Goal: Check status

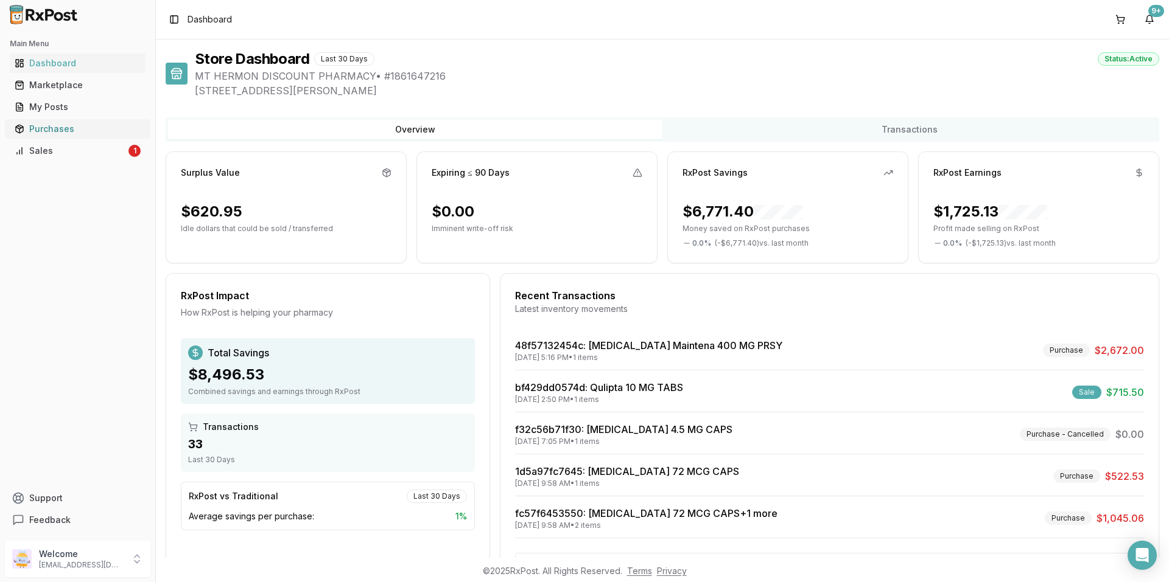
click at [55, 130] on div "Purchases" at bounding box center [78, 129] width 126 height 12
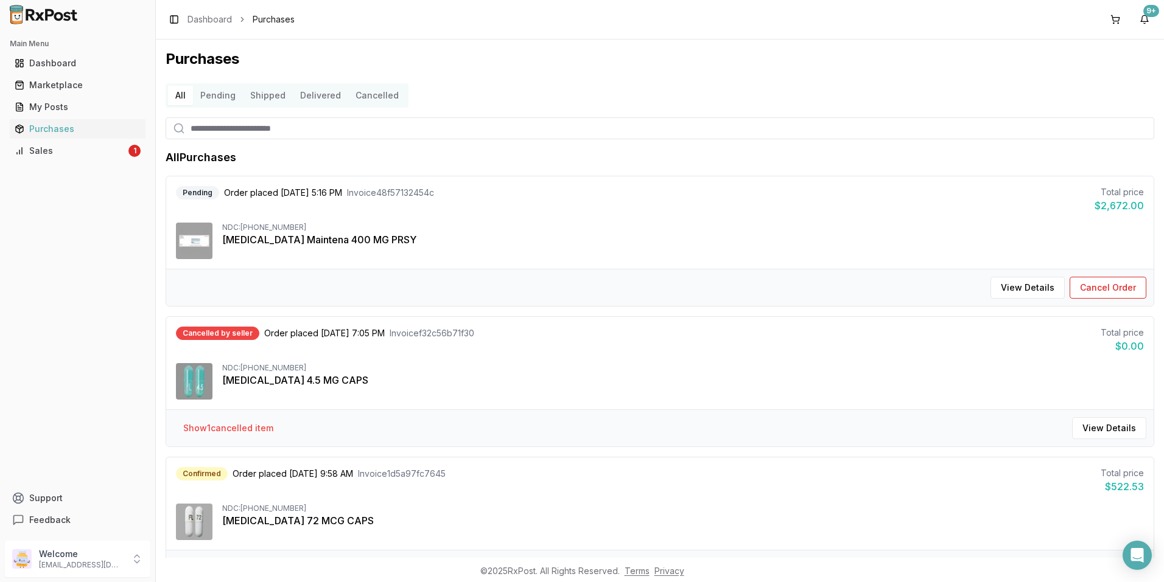
click at [316, 135] on input "search" at bounding box center [660, 128] width 988 height 22
type input "*******"
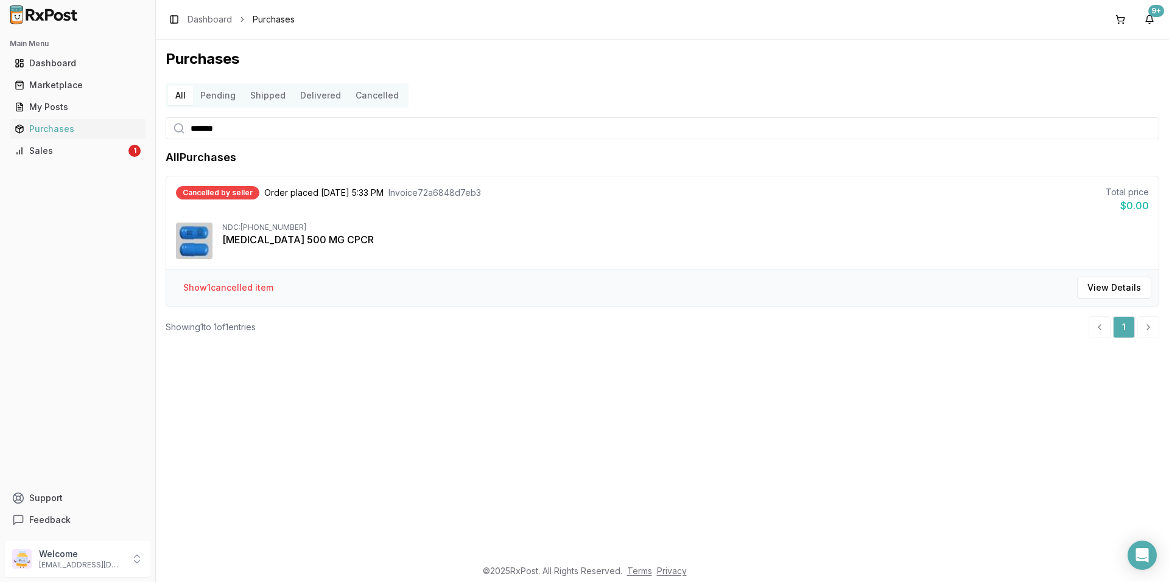
click at [265, 203] on div "Cancelled by seller Order placed [DATE] 5:33 PM Invoice 72a6848d7eb3 Total pric…" at bounding box center [662, 199] width 973 height 27
click at [312, 200] on div "Cancelled by seller Order placed [DATE] 5:33 PM Invoice 72a6848d7eb3 Total pric…" at bounding box center [662, 199] width 973 height 27
click at [313, 201] on div "Cancelled by seller Order placed [DATE] 5:33 PM Invoice 72a6848d7eb3 Total pric…" at bounding box center [662, 199] width 973 height 27
click at [214, 291] on button "Show 1 cancelled item" at bounding box center [228, 288] width 110 height 22
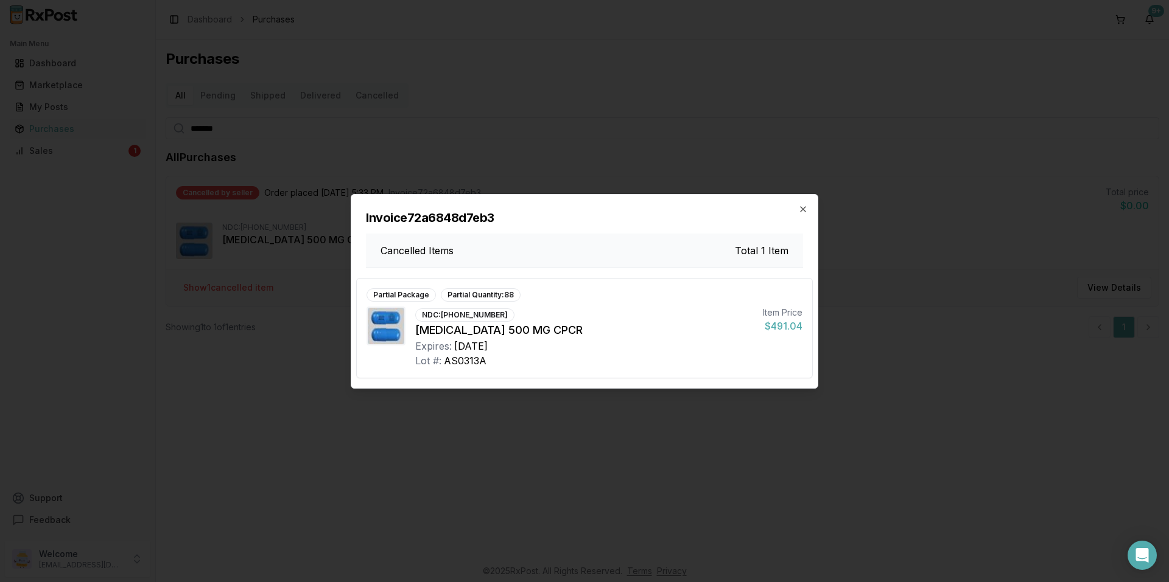
click at [474, 295] on div "Partial Quantity: 88" at bounding box center [481, 295] width 80 height 13
click at [593, 301] on div "Partial Package Partial Quantity: 88" at bounding box center [584, 295] width 436 height 13
click at [803, 211] on icon "button" at bounding box center [803, 210] width 10 height 10
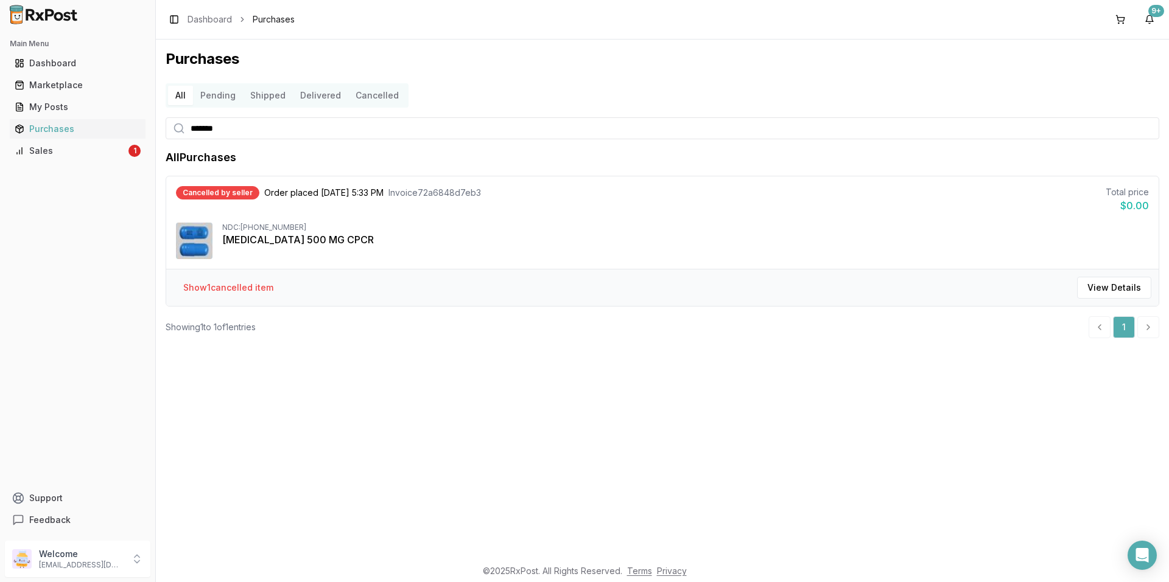
click at [346, 298] on div "Show 1 cancelled item View Details" at bounding box center [662, 287] width 992 height 37
